Goal: Ask a question

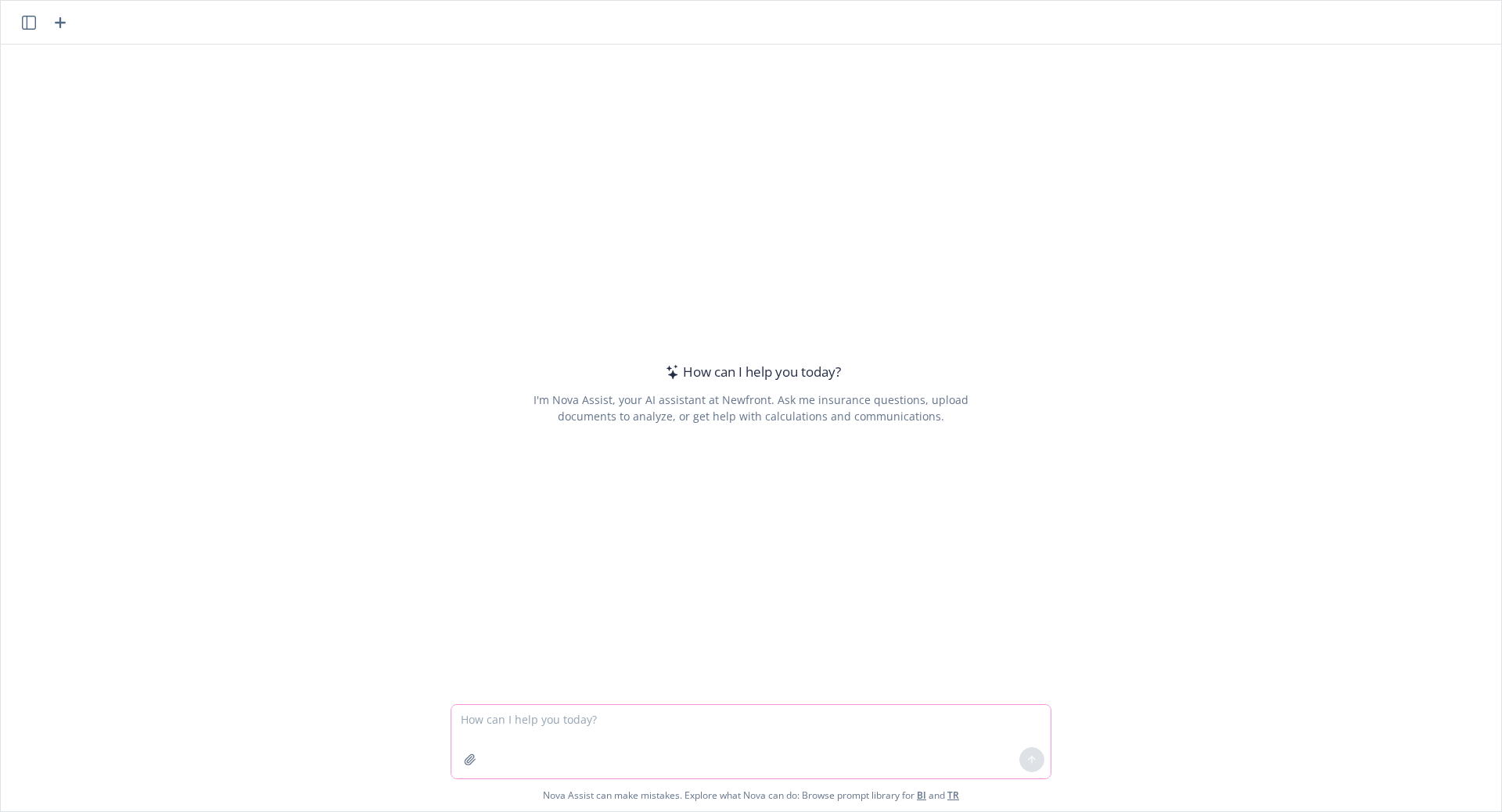
click at [469, 762] on icon "button" at bounding box center [470, 759] width 12 height 12
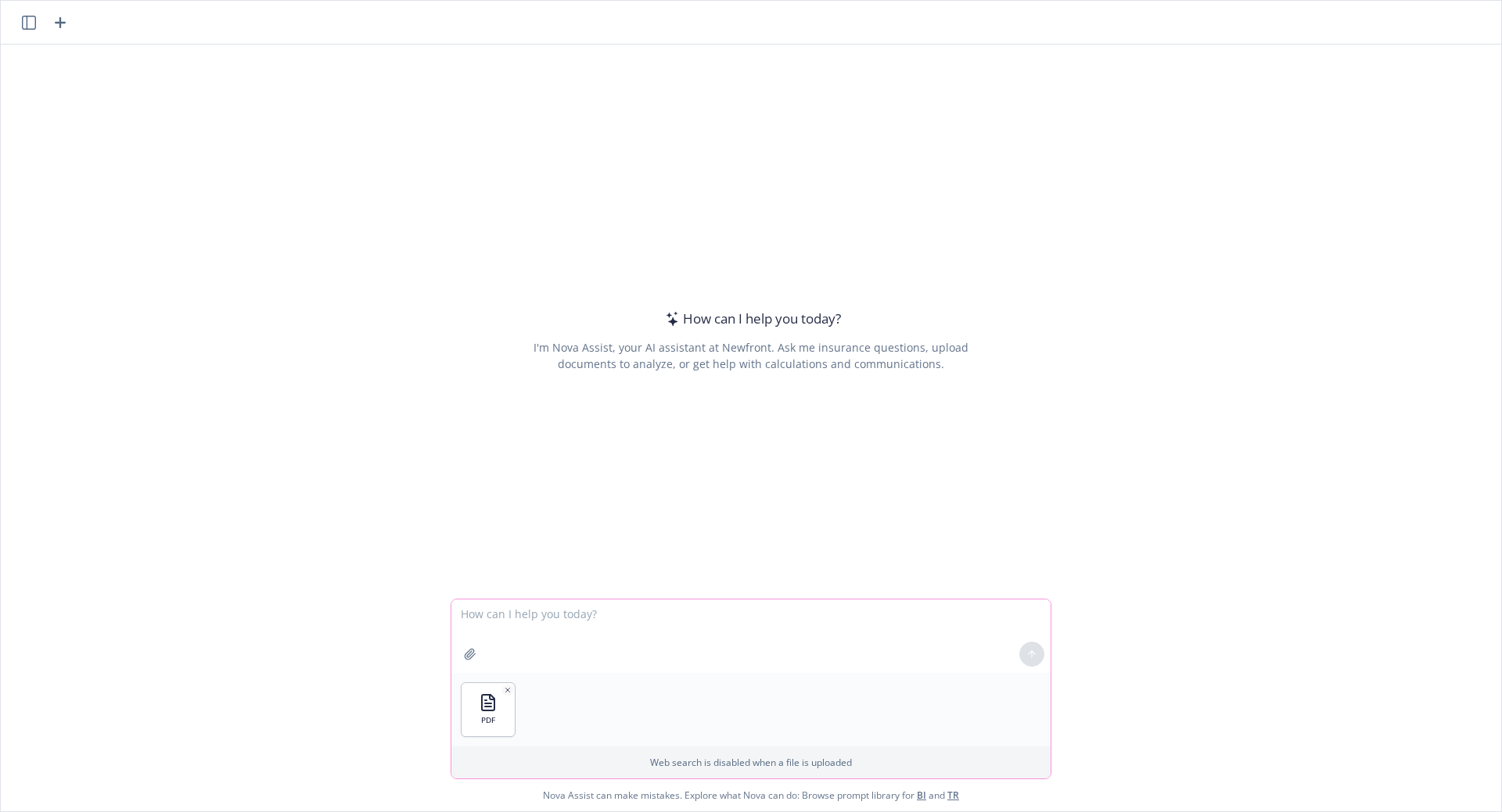
click at [560, 616] on textarea at bounding box center [750, 637] width 599 height 74
type textarea "Please summarize this 401k plan"
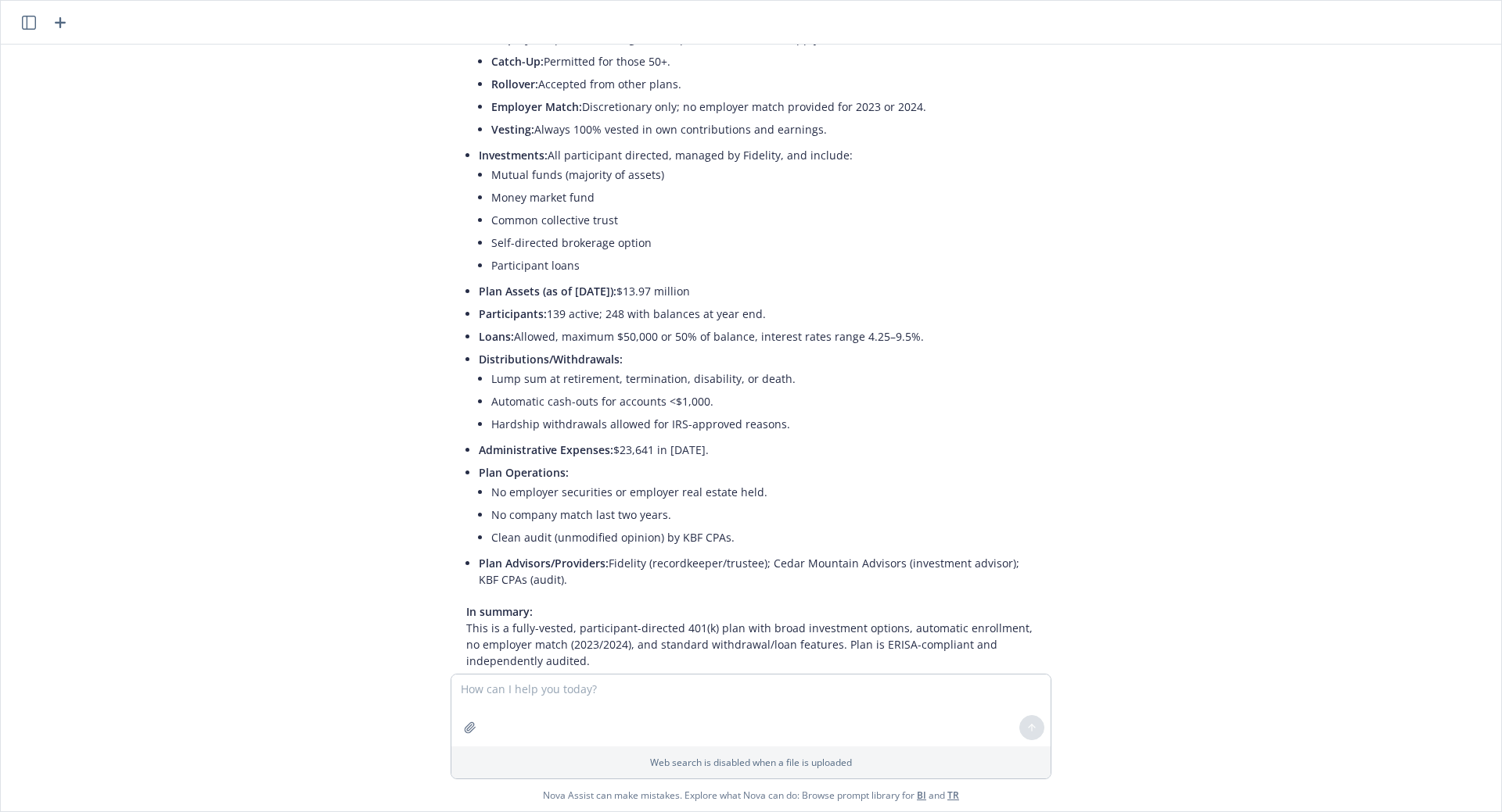
scroll to position [353, 0]
